Goal: Browse casually: Explore the website without a specific task or goal

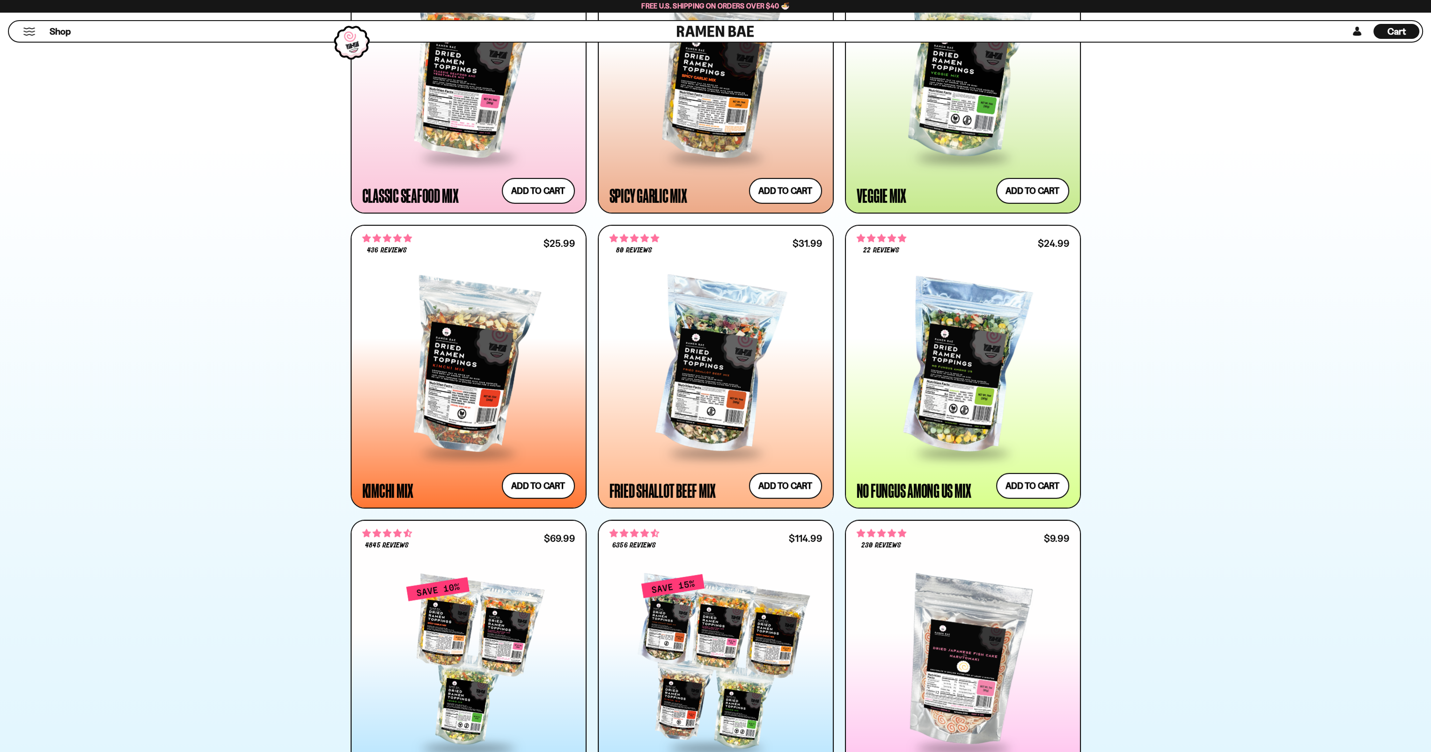
scroll to position [468, 0]
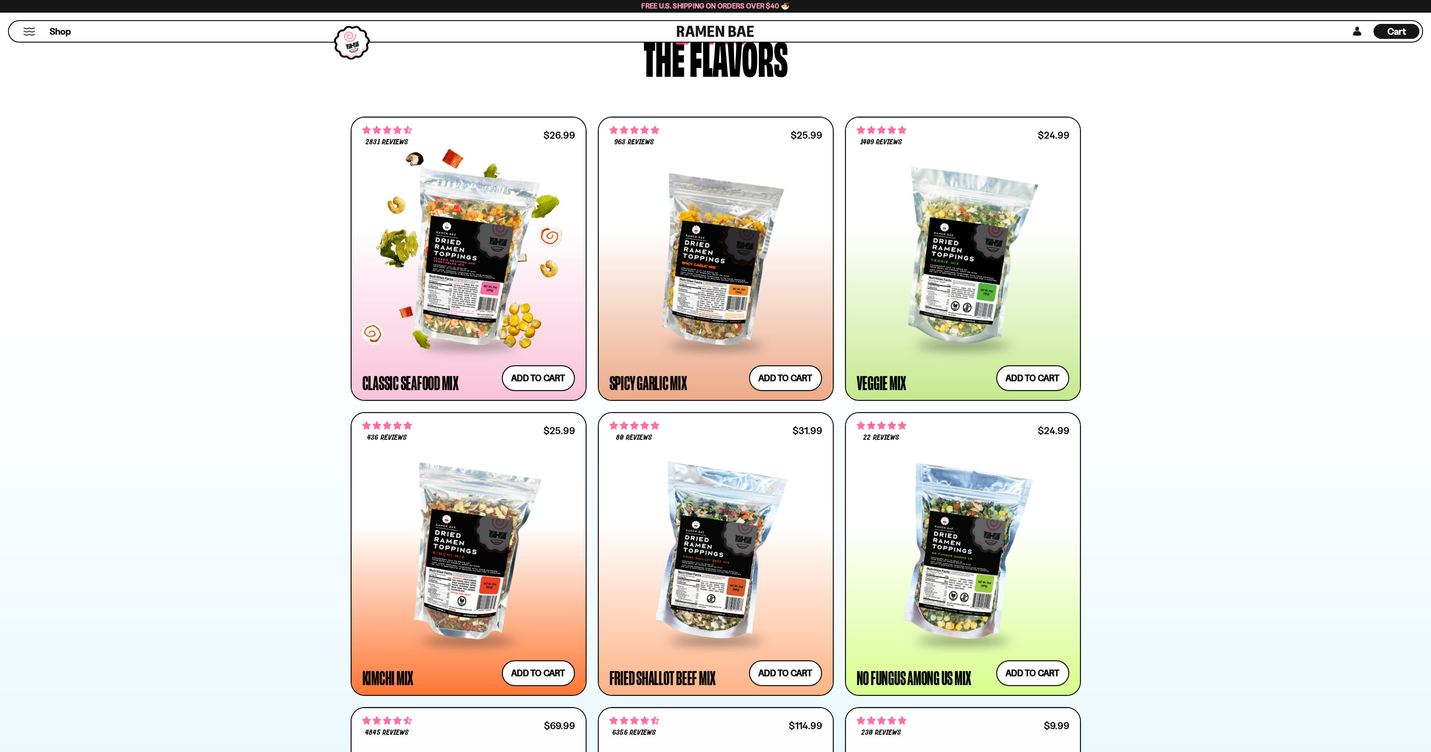
click at [498, 290] on div at bounding box center [468, 258] width 213 height 170
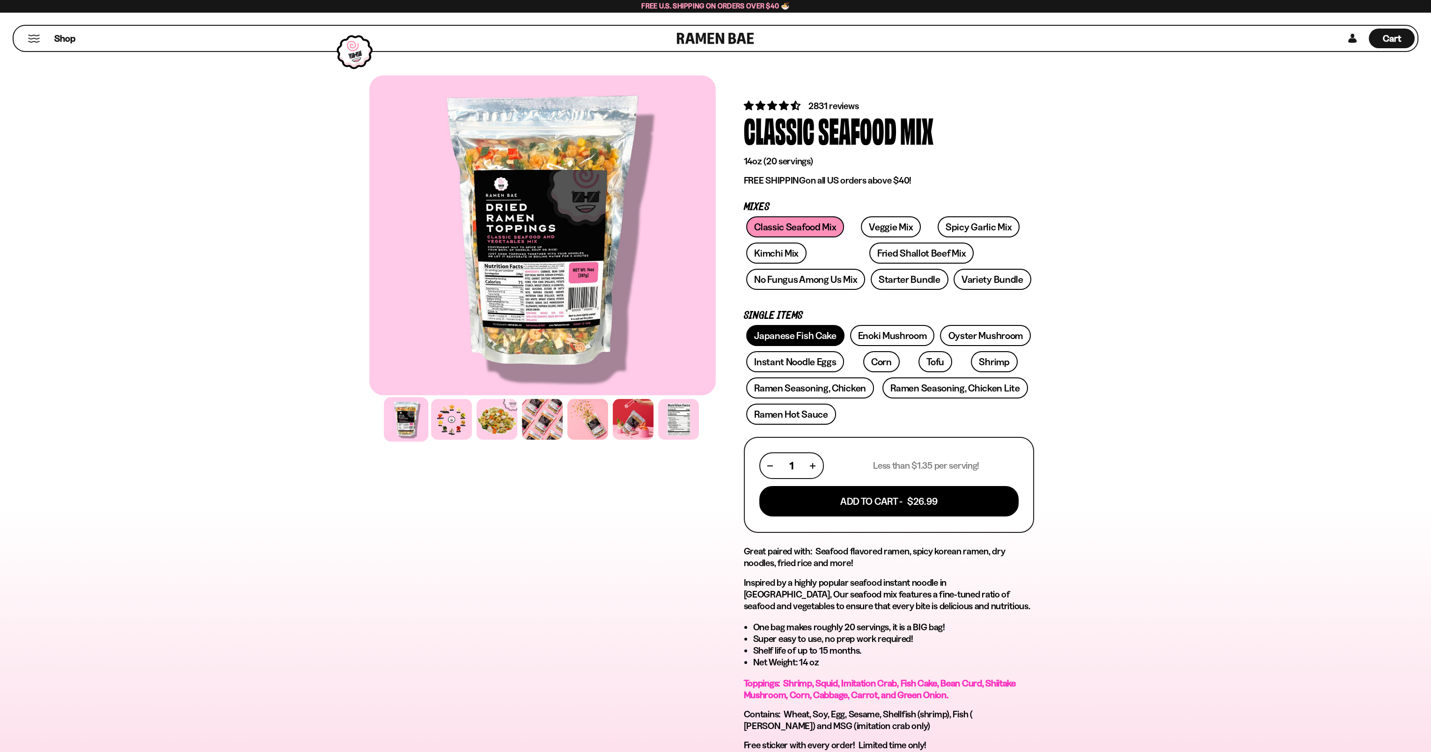
click at [827, 325] on link "Japanese Fish Cake" at bounding box center [795, 335] width 98 height 21
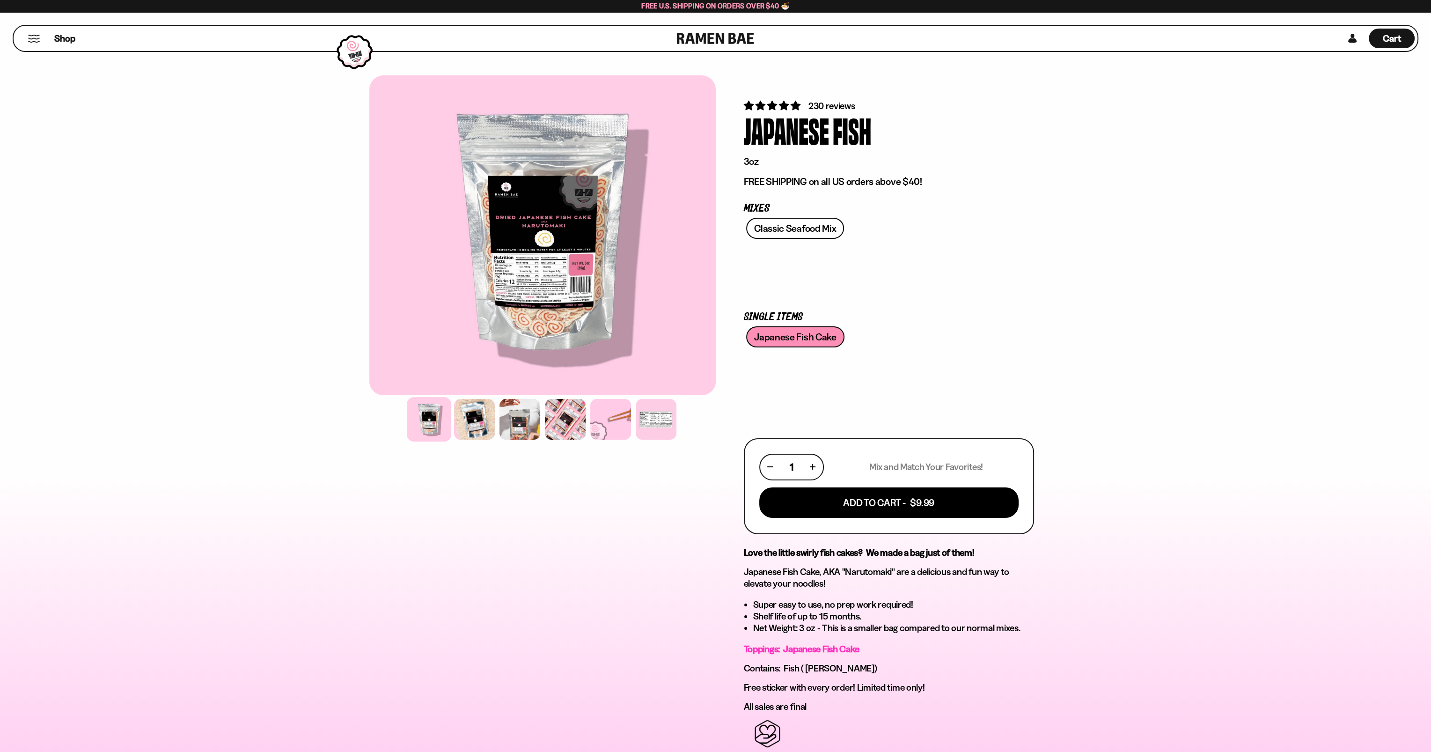
drag, startPoint x: 859, startPoint y: 331, endPoint x: 868, endPoint y: 323, distance: 11.9
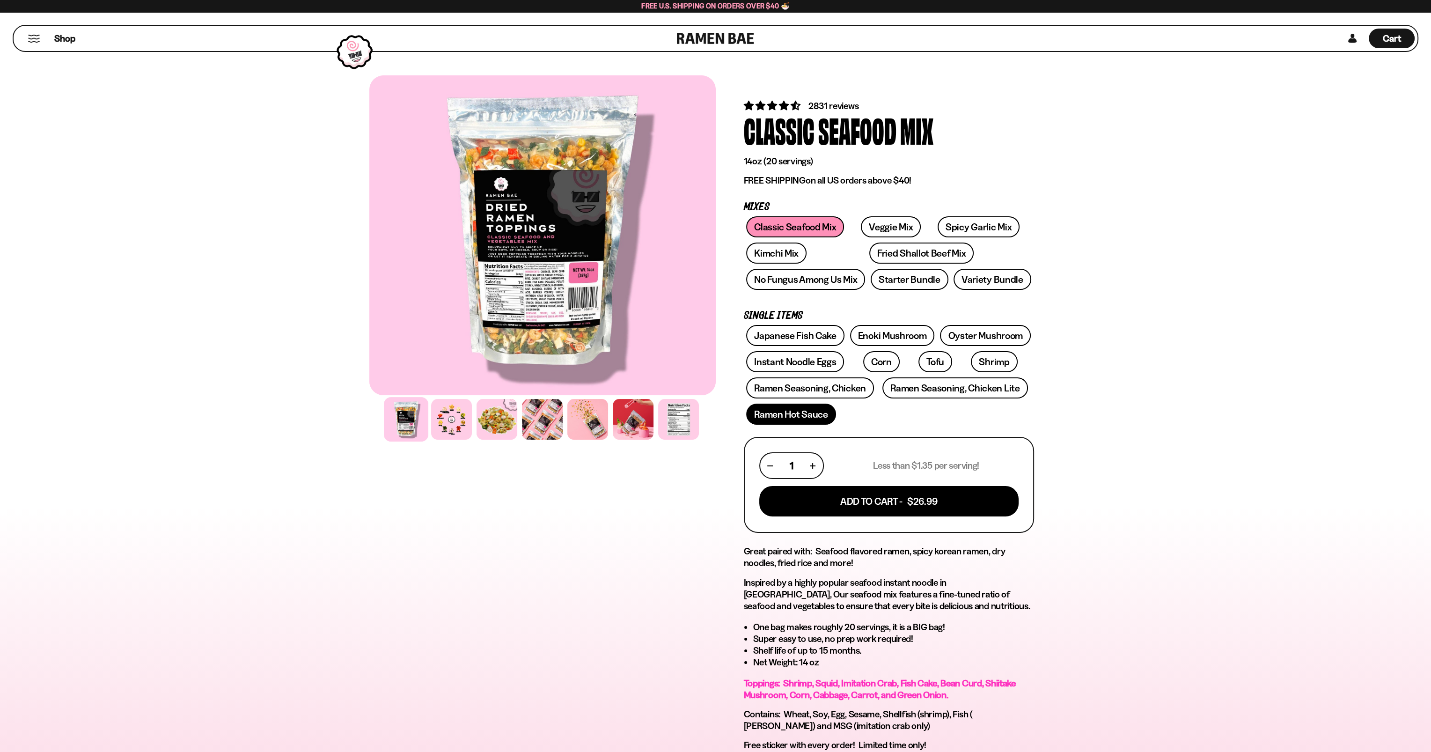
click at [789, 419] on link "Ramen Hot Sauce" at bounding box center [791, 414] width 90 height 21
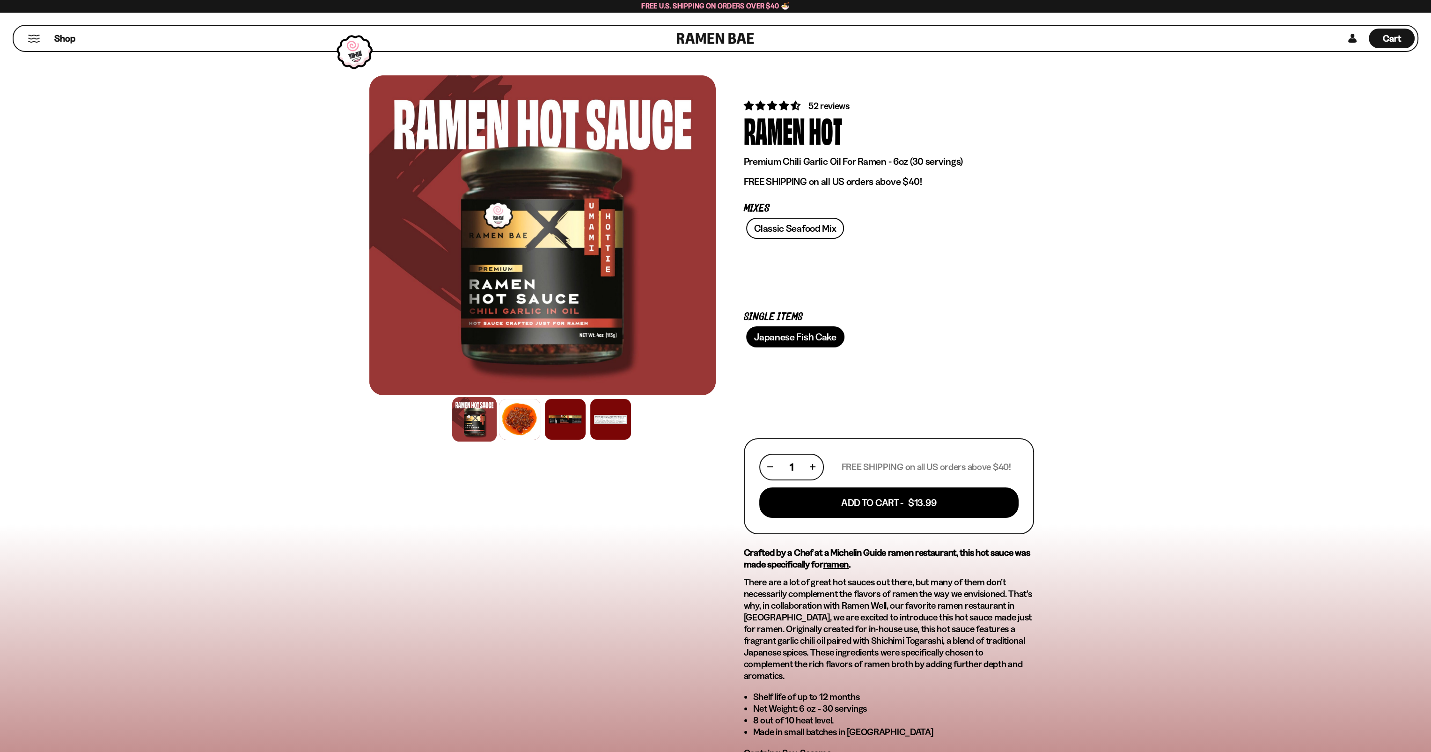
drag, startPoint x: 788, startPoint y: 363, endPoint x: 796, endPoint y: 344, distance: 20.8
